Goal: Task Accomplishment & Management: Complete application form

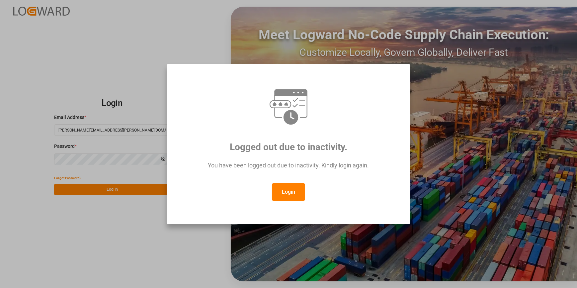
click at [285, 192] on button "Login" at bounding box center [288, 192] width 33 height 18
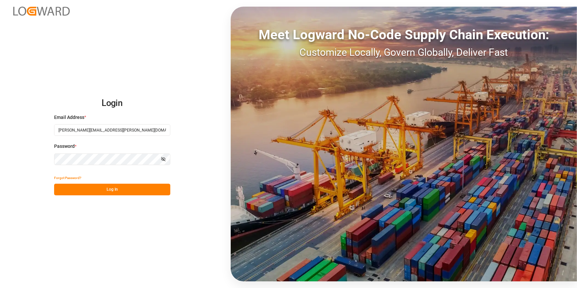
click at [128, 192] on button "Log In" at bounding box center [112, 189] width 116 height 12
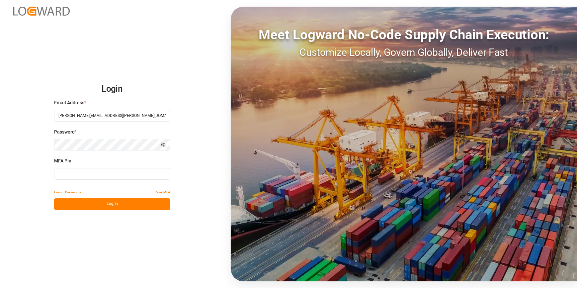
click at [63, 174] on input at bounding box center [112, 174] width 116 height 12
type input "8"
type input "318692"
click at [75, 206] on button "Log In" at bounding box center [112, 204] width 116 height 12
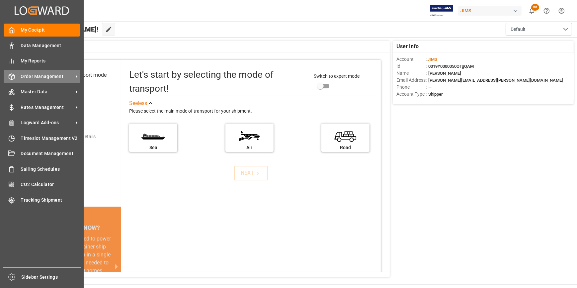
click at [23, 79] on span "Order Management" at bounding box center [47, 76] width 52 height 7
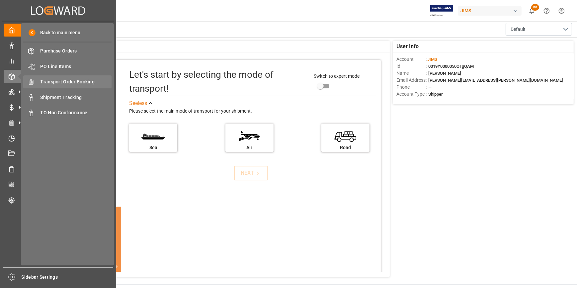
click at [80, 85] on span "Transport Order Booking" at bounding box center [75, 81] width 71 height 7
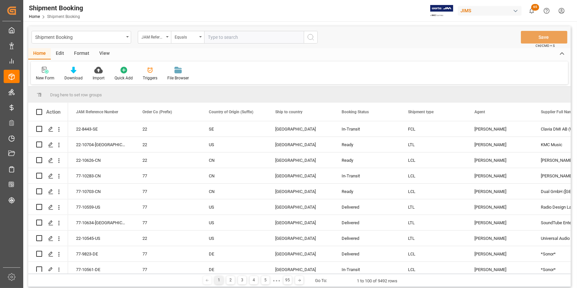
click at [223, 37] on input "text" at bounding box center [254, 37] width 100 height 13
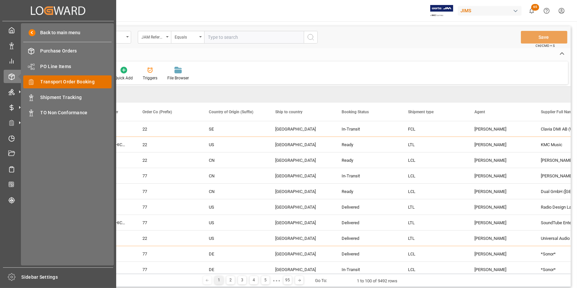
drag, startPoint x: 50, startPoint y: 83, endPoint x: 251, endPoint y: 85, distance: 201.1
click at [50, 83] on span "Transport Order Booking" at bounding box center [75, 81] width 71 height 7
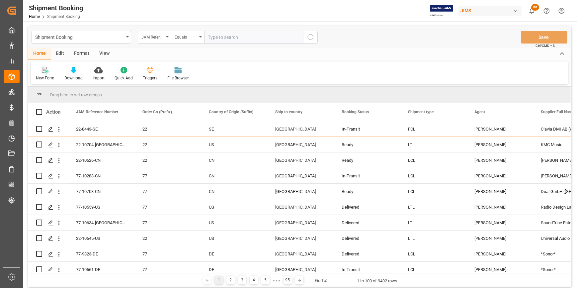
click at [41, 70] on div at bounding box center [45, 69] width 19 height 7
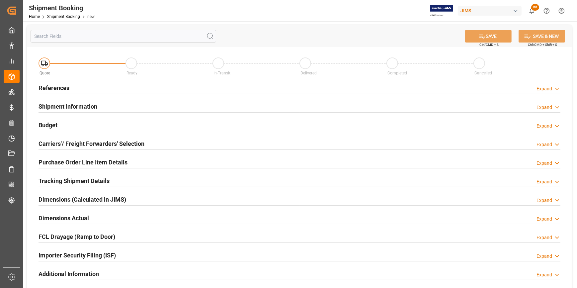
click at [61, 89] on h2 "References" at bounding box center [53, 87] width 31 height 9
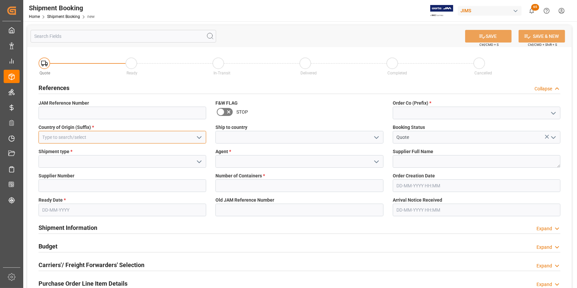
click at [72, 139] on input at bounding box center [122, 137] width 168 height 13
type input "2"
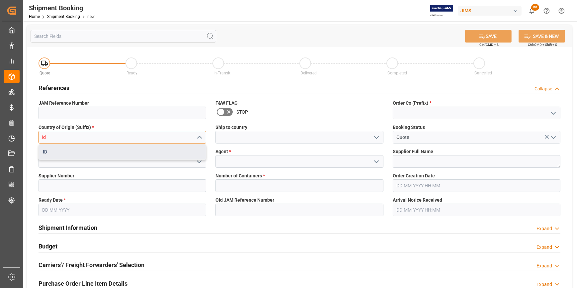
click at [79, 155] on div "ID" at bounding box center [122, 151] width 167 height 15
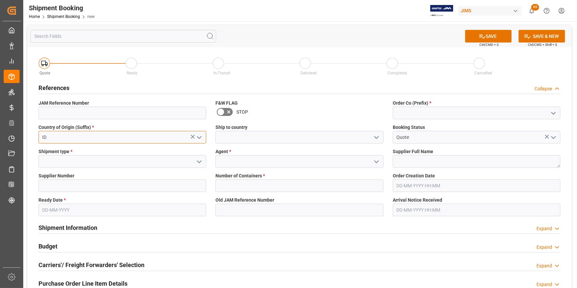
type input "ID"
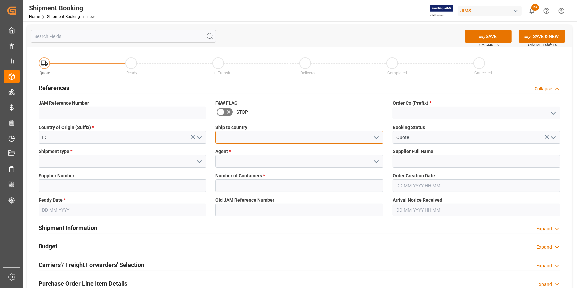
click at [222, 140] on input at bounding box center [299, 137] width 168 height 13
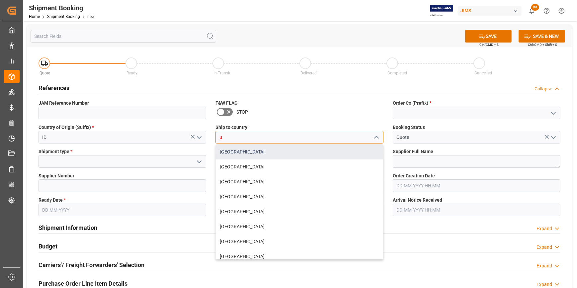
click at [230, 156] on div "[GEOGRAPHIC_DATA]" at bounding box center [299, 151] width 167 height 15
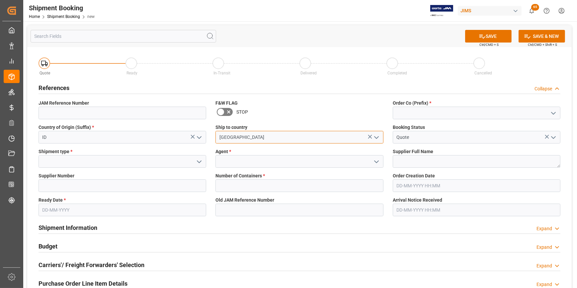
type input "[GEOGRAPHIC_DATA]"
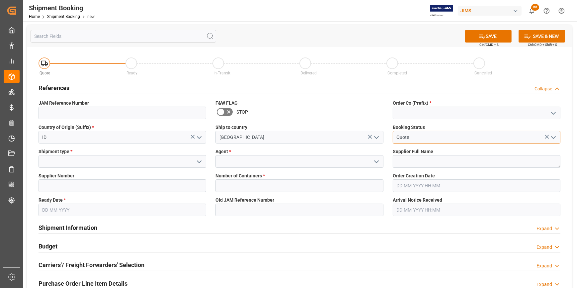
click at [402, 136] on input "Quote" at bounding box center [476, 137] width 168 height 13
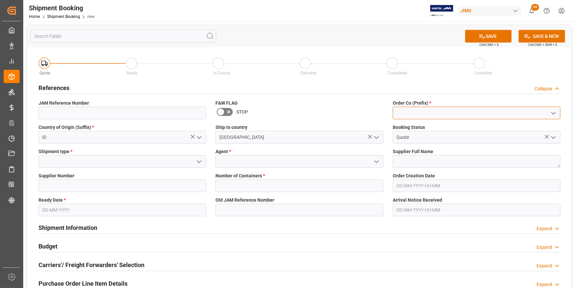
click at [399, 110] on input at bounding box center [476, 112] width 168 height 13
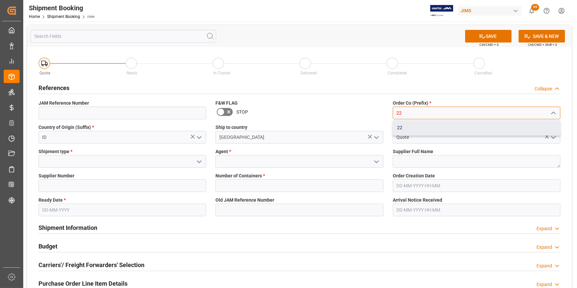
click at [435, 131] on div "22" at bounding box center [476, 127] width 167 height 15
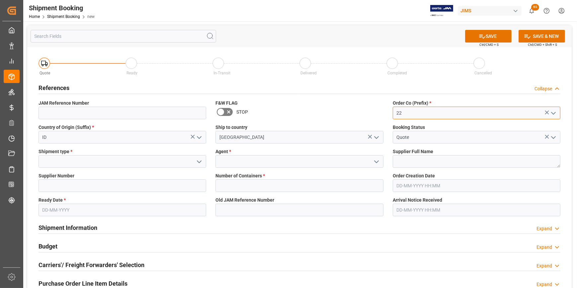
type input "22"
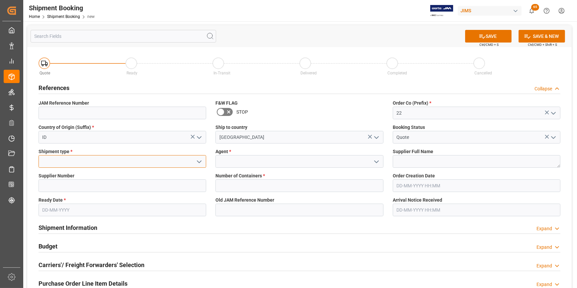
click at [79, 159] on input at bounding box center [122, 161] width 168 height 13
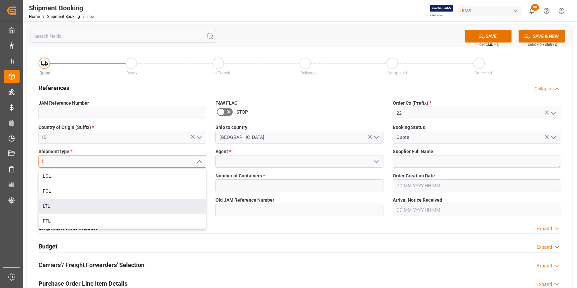
click at [67, 202] on div "LTL" at bounding box center [122, 205] width 167 height 15
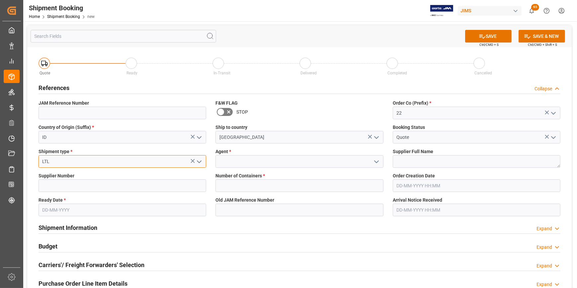
type input "LTL"
click at [261, 162] on input at bounding box center [299, 161] width 168 height 13
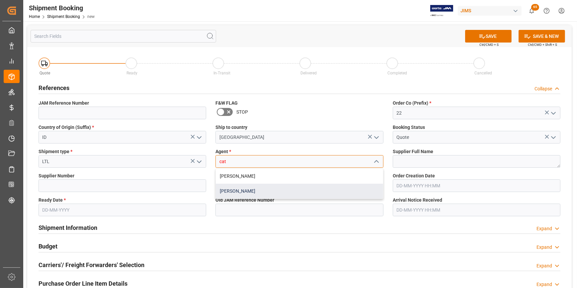
click at [265, 190] on div "[PERSON_NAME]" at bounding box center [299, 190] width 167 height 15
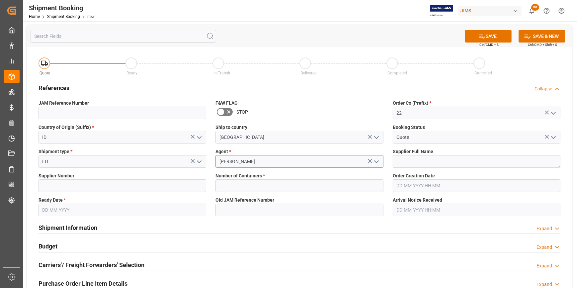
type input "[PERSON_NAME]"
click at [448, 161] on textarea at bounding box center [476, 161] width 168 height 13
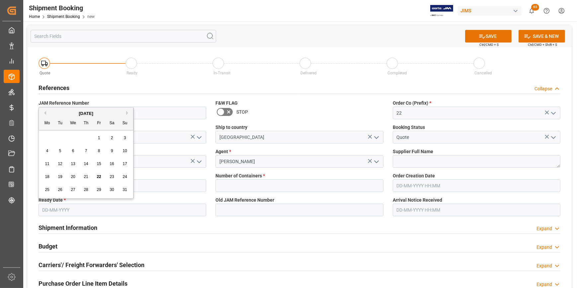
click at [78, 209] on input "text" at bounding box center [122, 209] width 168 height 13
click at [45, 176] on span "18" at bounding box center [47, 176] width 4 height 5
type input "[DATE]"
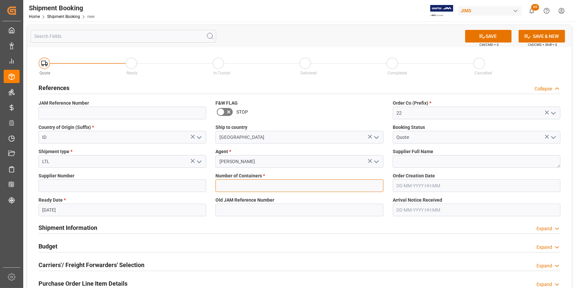
click at [262, 186] on input "text" at bounding box center [299, 185] width 168 height 13
type input "0"
click at [291, 176] on label "Number of Containers *" at bounding box center [299, 175] width 168 height 7
click at [122, 182] on input at bounding box center [122, 185] width 168 height 13
click at [90, 180] on input at bounding box center [122, 185] width 168 height 13
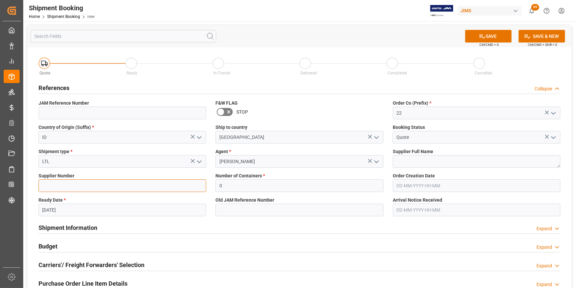
paste input "400216"
type input "400216"
click at [413, 162] on textarea at bounding box center [476, 161] width 168 height 13
paste textarea "KPBO"
drag, startPoint x: 421, startPoint y: 162, endPoint x: 383, endPoint y: 159, distance: 38.6
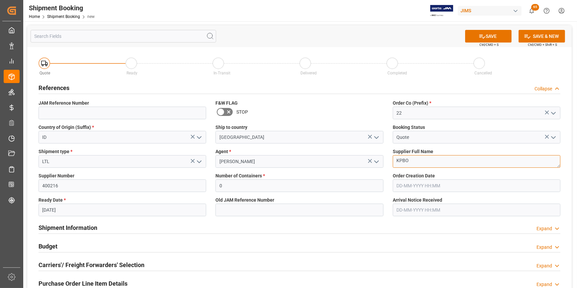
click at [383, 159] on div "Quote Ready In-Transit Delivered Completed Cancelled References Collapse JAM Re…" at bounding box center [299, 247] width 544 height 401
paste textarea "Corp (ID)"
type textarea "KPBO Corp (ID)"
click at [491, 34] on button "SAVE" at bounding box center [488, 36] width 46 height 13
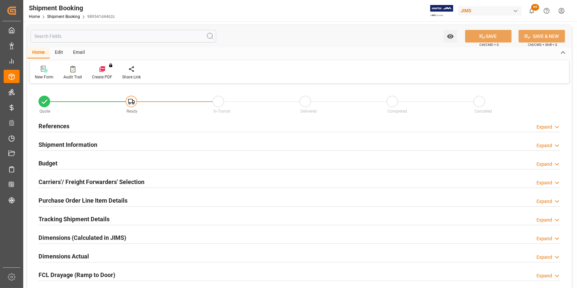
type input "0"
type input "[DATE]"
click at [57, 126] on h2 "References" at bounding box center [53, 125] width 31 height 9
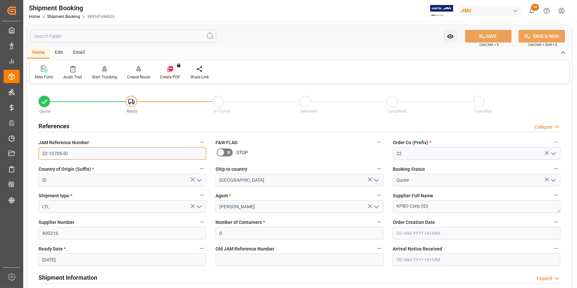
drag, startPoint x: 69, startPoint y: 156, endPoint x: 39, endPoint y: 156, distance: 29.9
click at [39, 156] on input "22-10705-ID" at bounding box center [122, 153] width 168 height 13
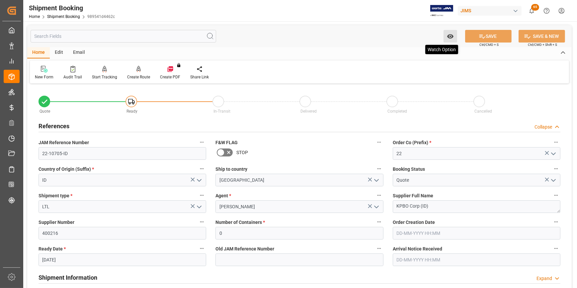
click at [445, 35] on button "Watch Option" at bounding box center [450, 36] width 14 height 13
click at [411, 52] on span "Start Watching" at bounding box center [422, 50] width 60 height 7
